Goal: Task Accomplishment & Management: Manage account settings

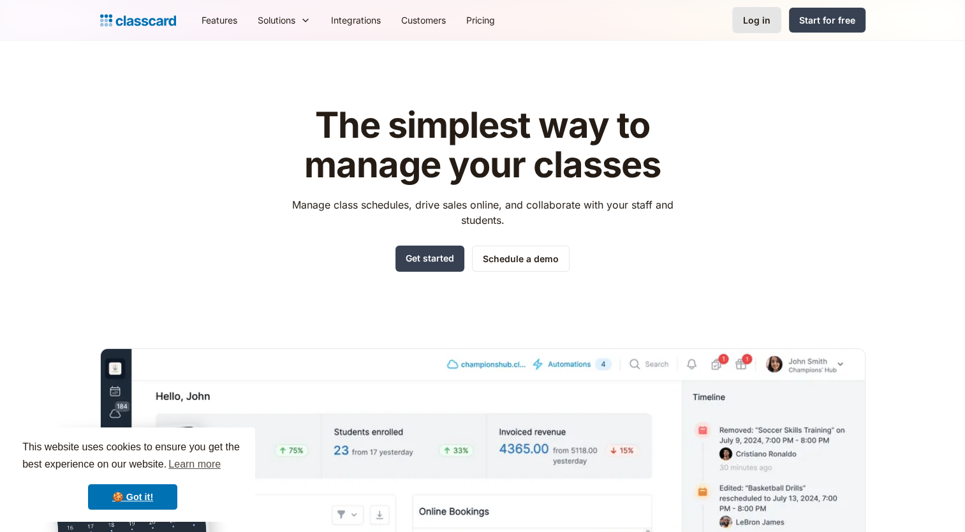
click at [780, 19] on link "Log in" at bounding box center [756, 20] width 49 height 26
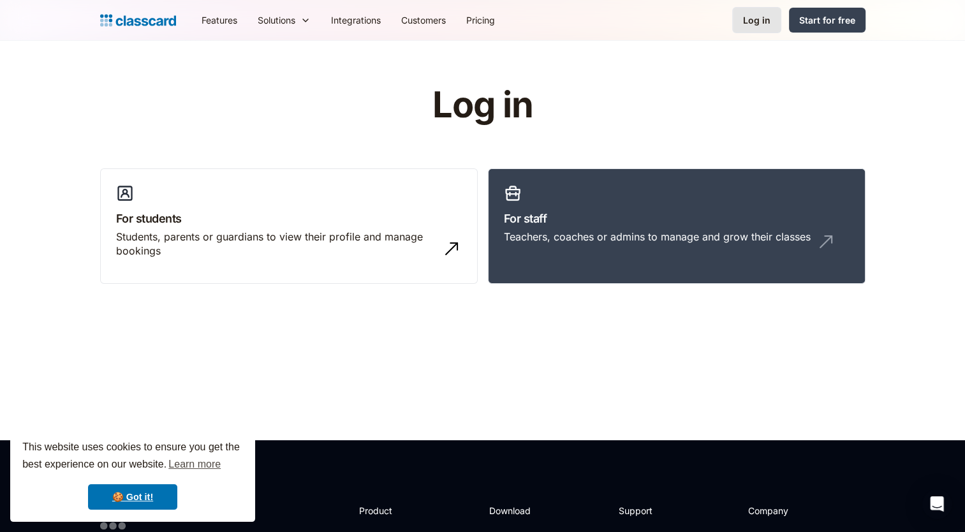
click at [750, 14] on div "Log in" at bounding box center [756, 19] width 27 height 13
click at [743, 26] on link "Log in" at bounding box center [756, 20] width 49 height 26
click at [660, 237] on div "Teachers, coaches or admins to manage and grow their classes" at bounding box center [657, 237] width 307 height 14
